Goal: Go to known website: Access a specific website the user already knows

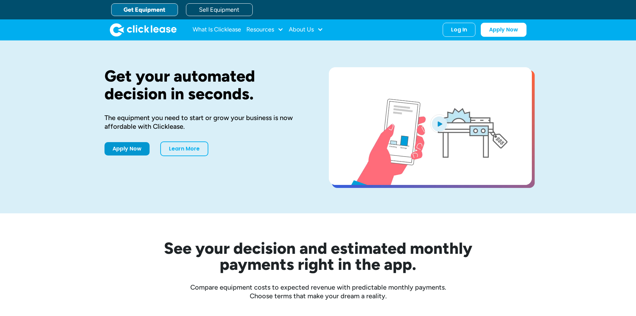
click at [458, 37] on div "What Is Clicklease Resources Blog Case Studies Videos FAQs About Us About Us Ca…" at bounding box center [318, 29] width 417 height 21
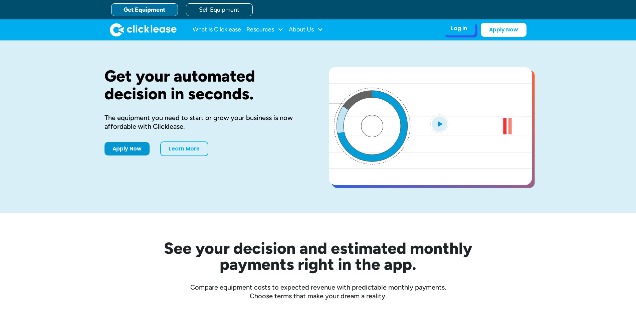
click at [459, 32] on div "Log In" at bounding box center [459, 28] width 16 height 7
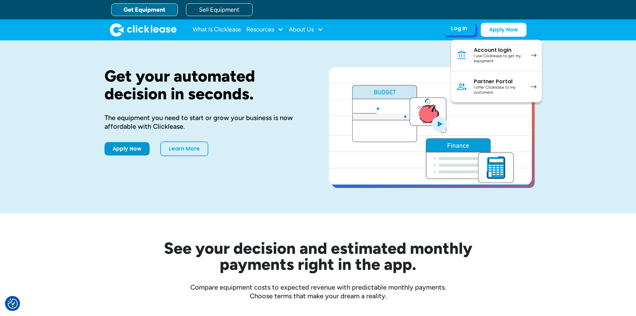
click at [486, 82] on div "Partner Portal" at bounding box center [499, 81] width 50 height 7
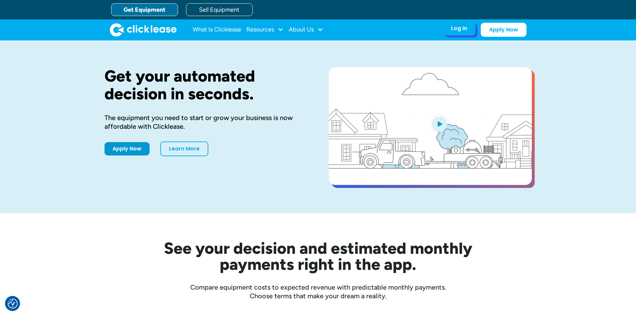
click at [464, 35] on div "Log In Account login I use Clicklease to get my equipment Partner Portal I offe…" at bounding box center [459, 28] width 33 height 14
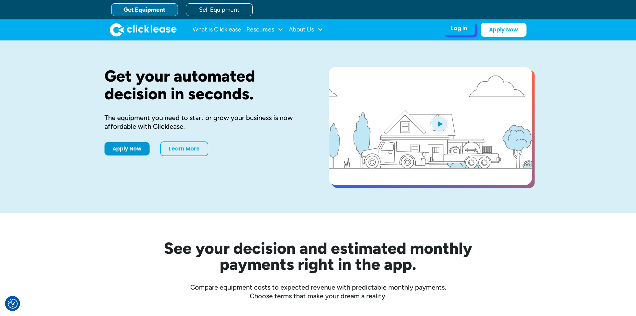
click at [471, 30] on div "Log In Account login I use Clicklease to get my equipment Partner Portal I offe…" at bounding box center [459, 28] width 33 height 14
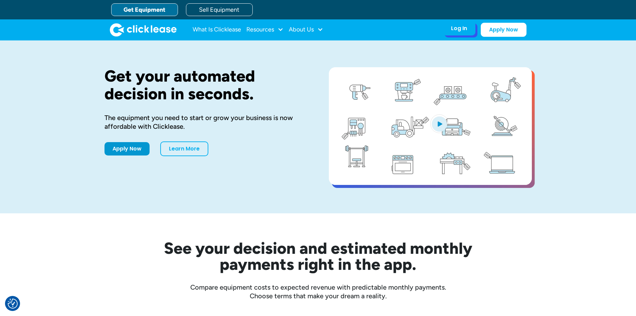
click at [461, 30] on div "Log In" at bounding box center [459, 28] width 16 height 7
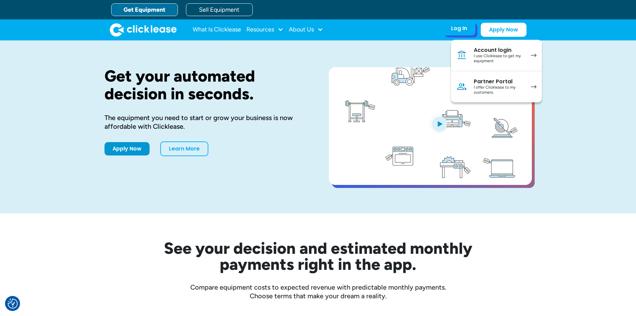
click at [478, 86] on div "I offer Clicklease to my customers." at bounding box center [499, 90] width 50 height 10
